Goal: Transaction & Acquisition: Purchase product/service

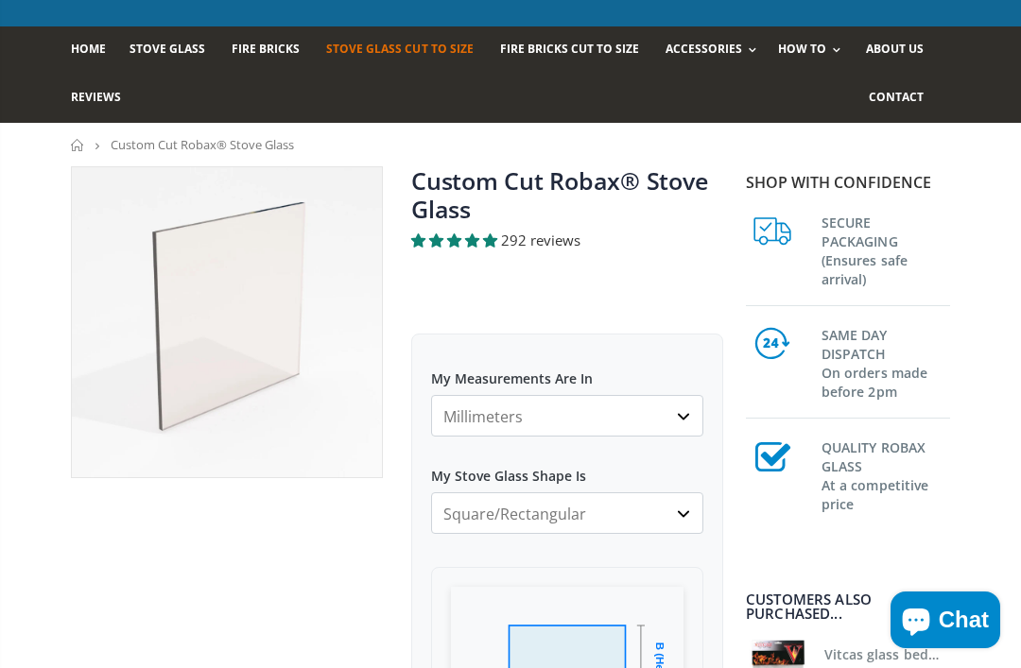
scroll to position [129, 0]
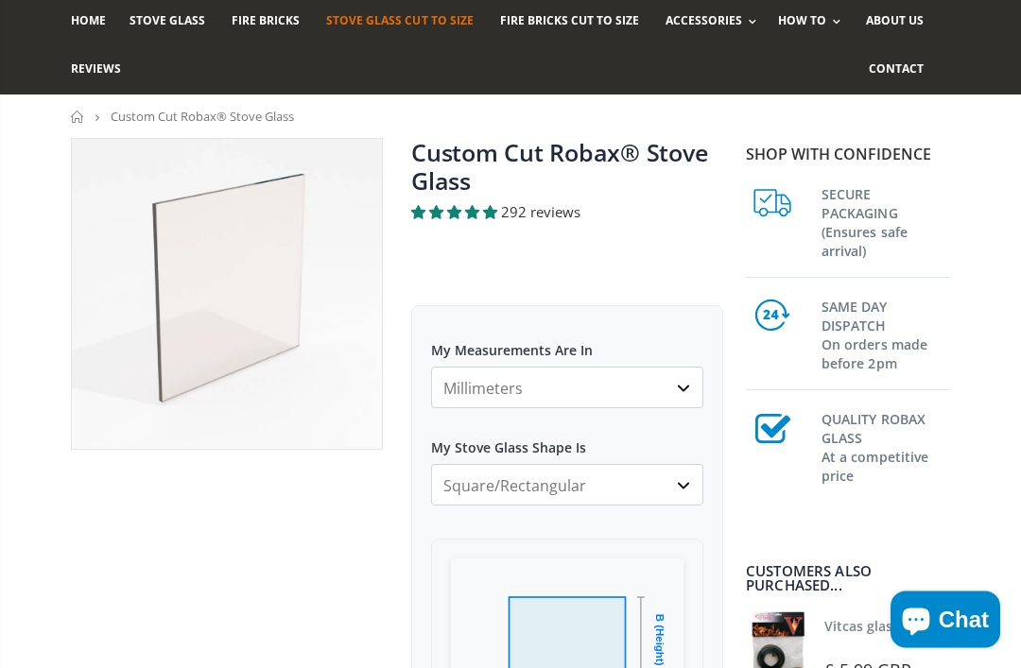
click at [468, 380] on select "Millimeters Centimeters Inches" at bounding box center [567, 389] width 272 height 42
select select "cm"
click at [469, 384] on select "Millimeters Centimeters Inches" at bounding box center [567, 388] width 272 height 42
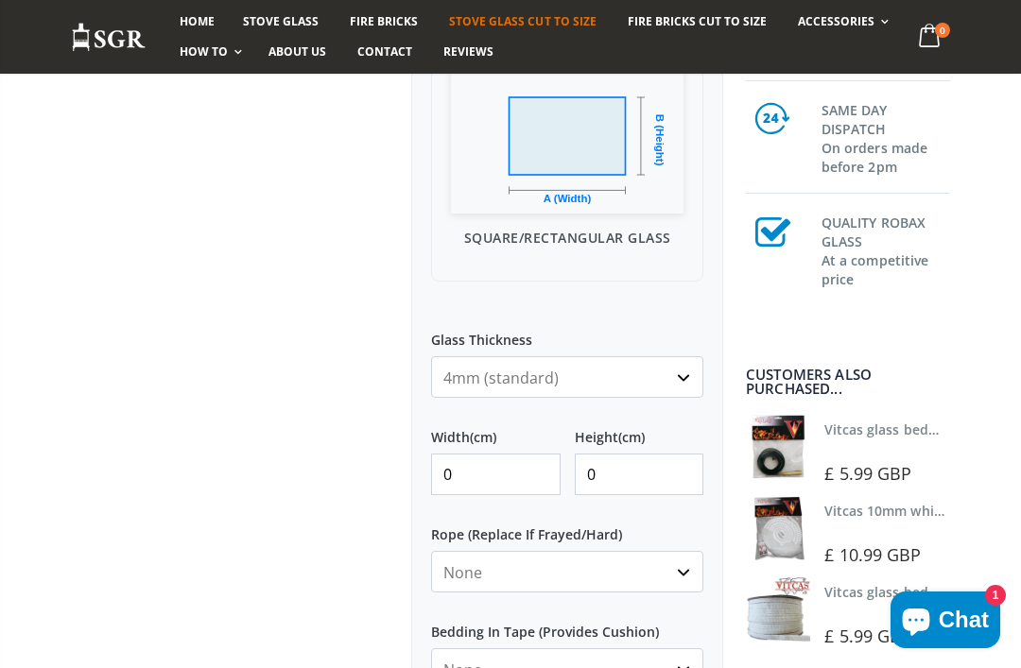
scroll to position [635, 0]
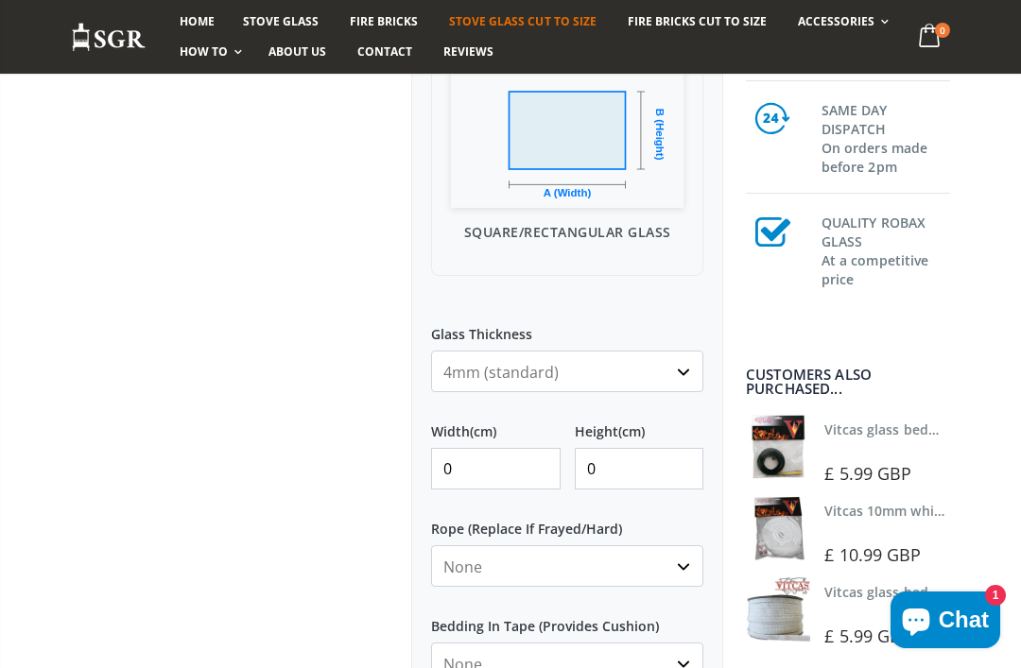
click at [472, 466] on input "0" at bounding box center [496, 469] width 130 height 42
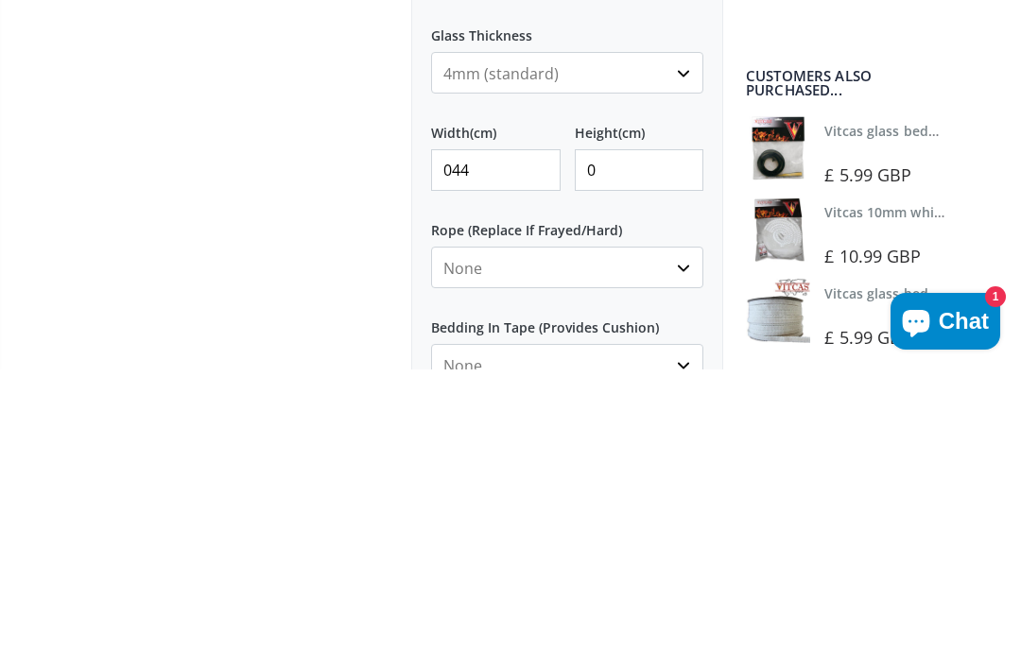
type input "044"
click at [621, 448] on input "0" at bounding box center [640, 469] width 130 height 42
click at [492, 448] on input "044" at bounding box center [496, 469] width 130 height 42
type input "0"
type input "44"
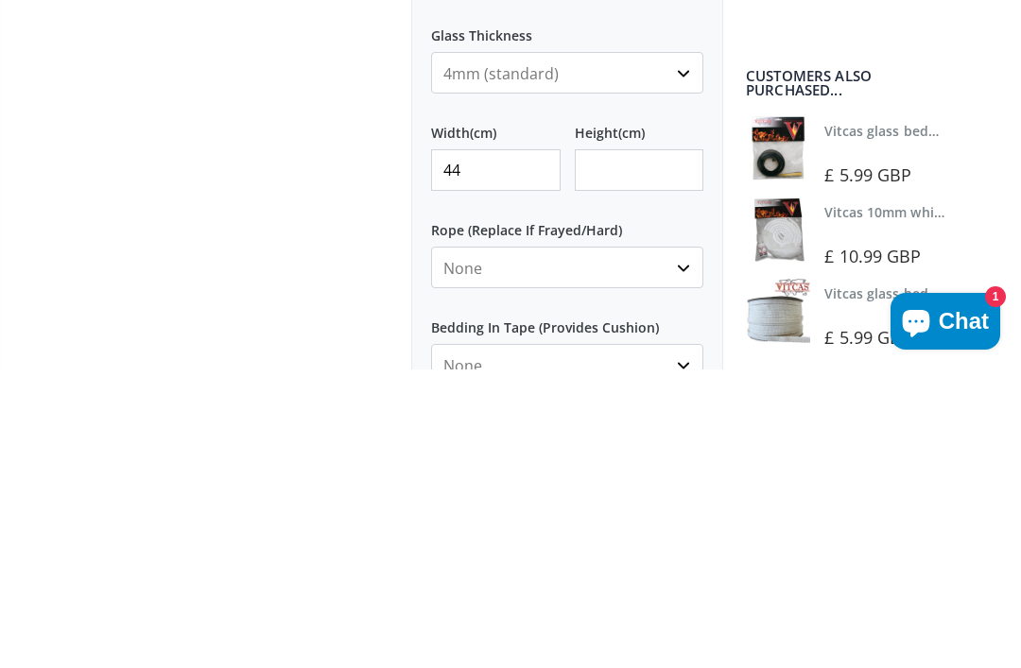
click at [606, 448] on input "Height (cm)" at bounding box center [640, 469] width 130 height 42
type input "32.5"
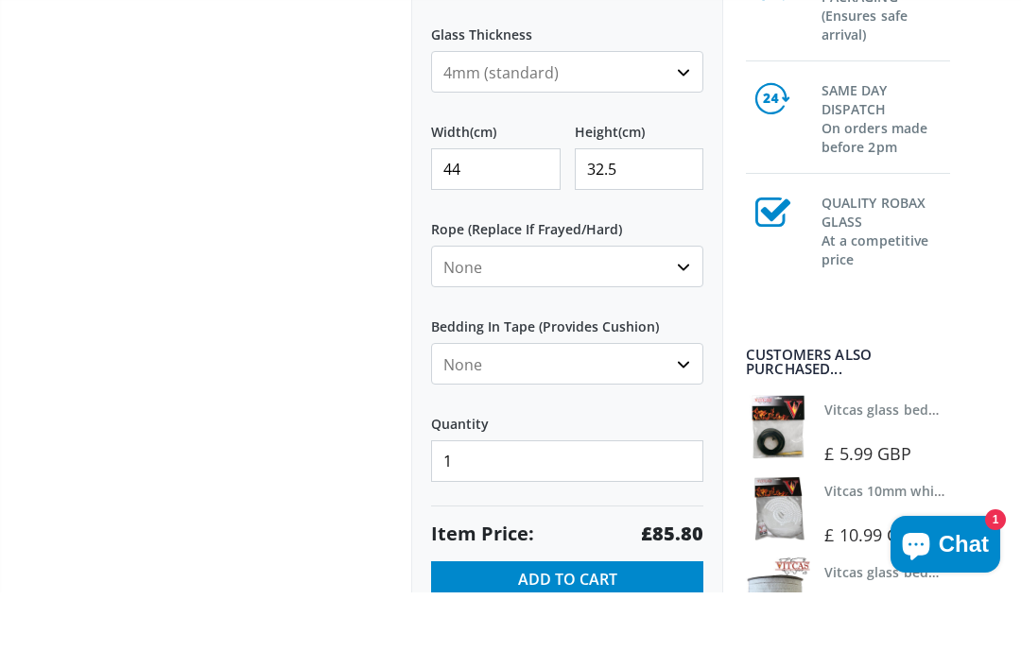
scroll to position [813, 0]
